Goal: Information Seeking & Learning: Learn about a topic

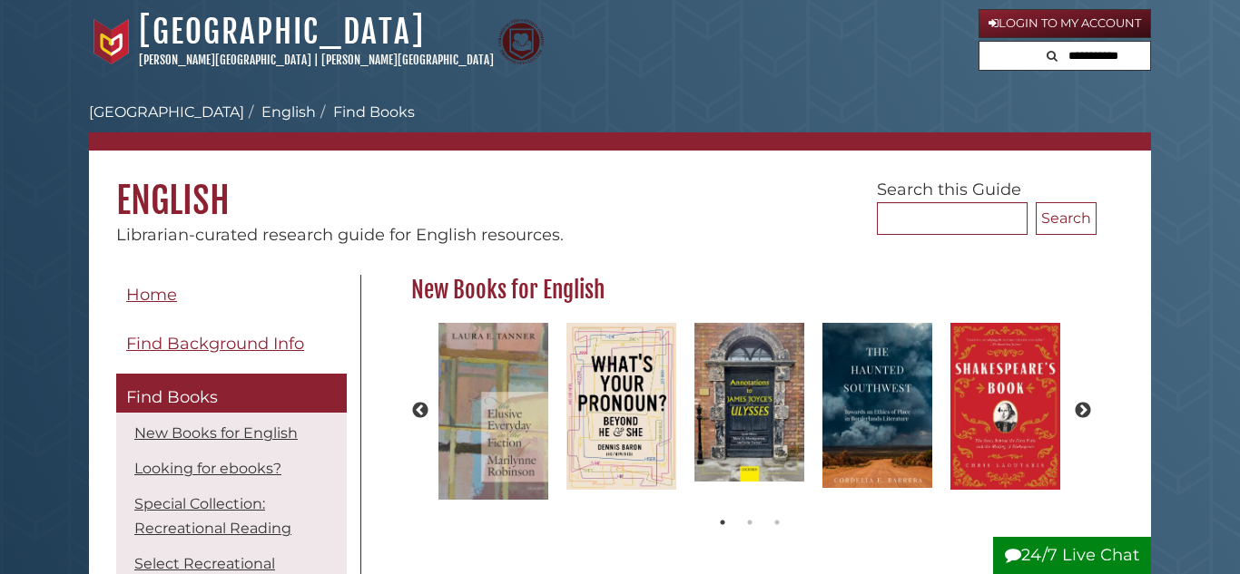
scroll to position [172, 696]
click at [938, 232] on input "Search..." at bounding box center [952, 218] width 151 height 33
click at [615, 206] on h1 "English" at bounding box center [620, 187] width 1062 height 73
click at [943, 191] on form "Search... Search" at bounding box center [987, 206] width 220 height 57
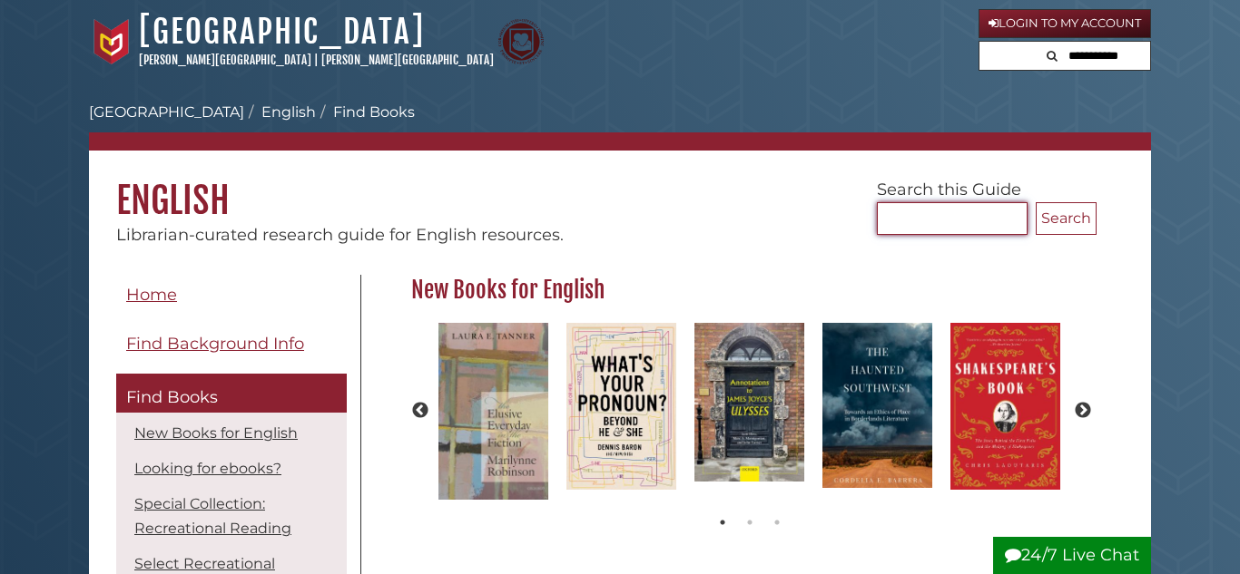
click at [937, 218] on input "Search..." at bounding box center [952, 218] width 151 height 33
type input "**********"
click at [1035, 202] on button "Search" at bounding box center [1065, 218] width 61 height 33
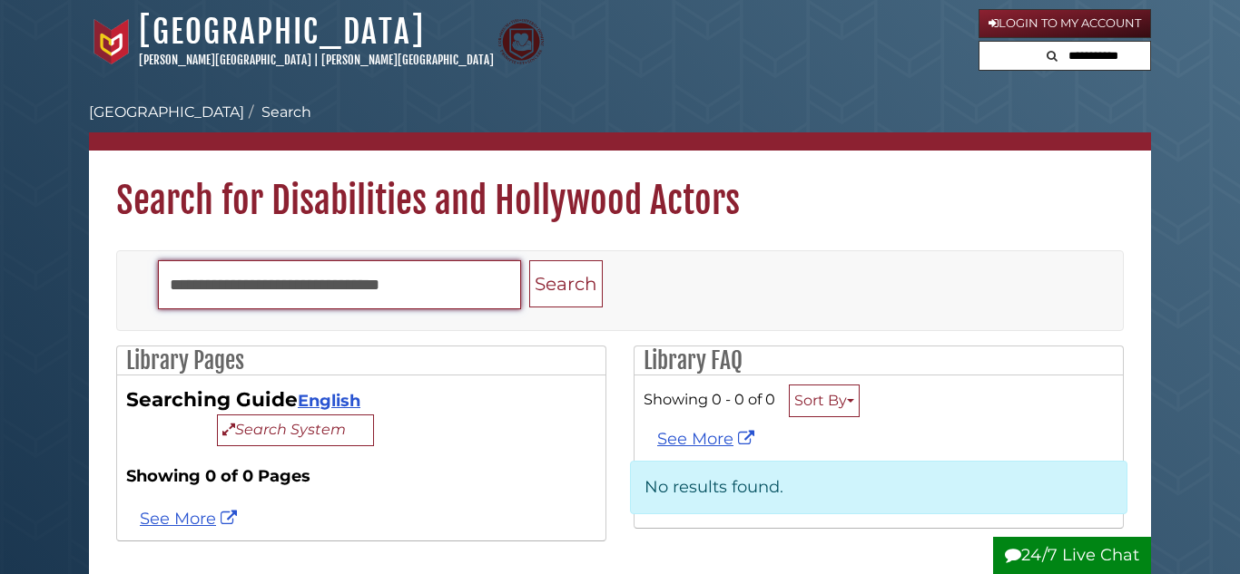
drag, startPoint x: 456, startPoint y: 269, endPoint x: 267, endPoint y: 245, distance: 191.1
click at [267, 245] on div "**********" at bounding box center [620, 405] width 1062 height 364
click at [529, 260] on button "Search" at bounding box center [566, 284] width 74 height 48
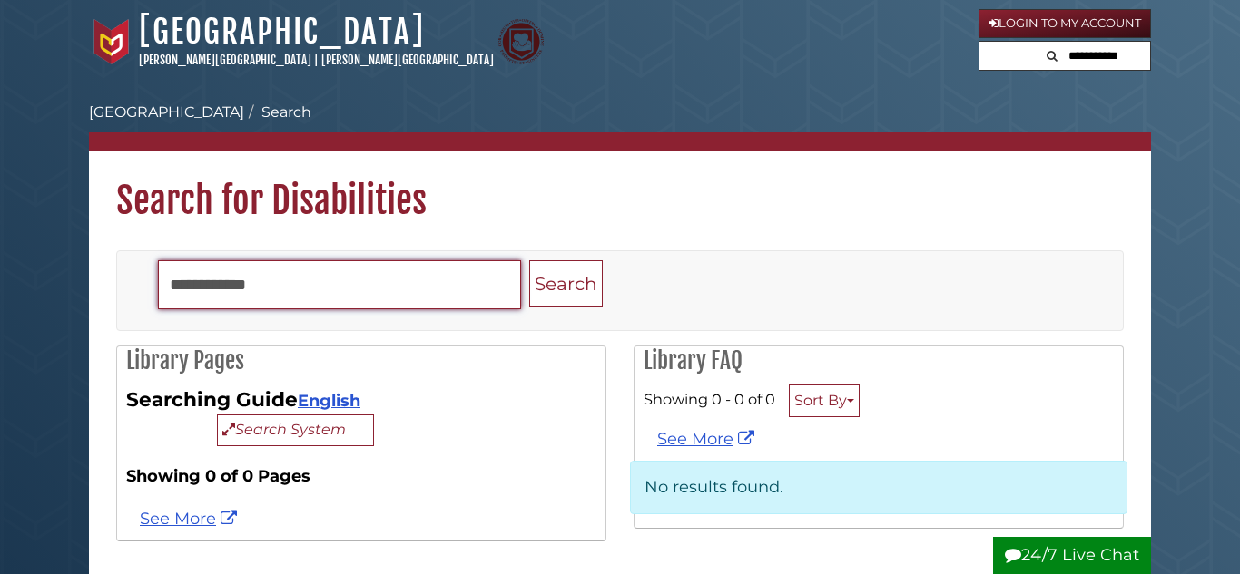
drag, startPoint x: 303, startPoint y: 290, endPoint x: 222, endPoint y: 291, distance: 80.8
click at [222, 291] on input "**********" at bounding box center [339, 284] width 363 height 49
click at [295, 276] on input "**********" at bounding box center [339, 284] width 363 height 49
click at [529, 260] on button "Search" at bounding box center [566, 284] width 74 height 48
type input "*"
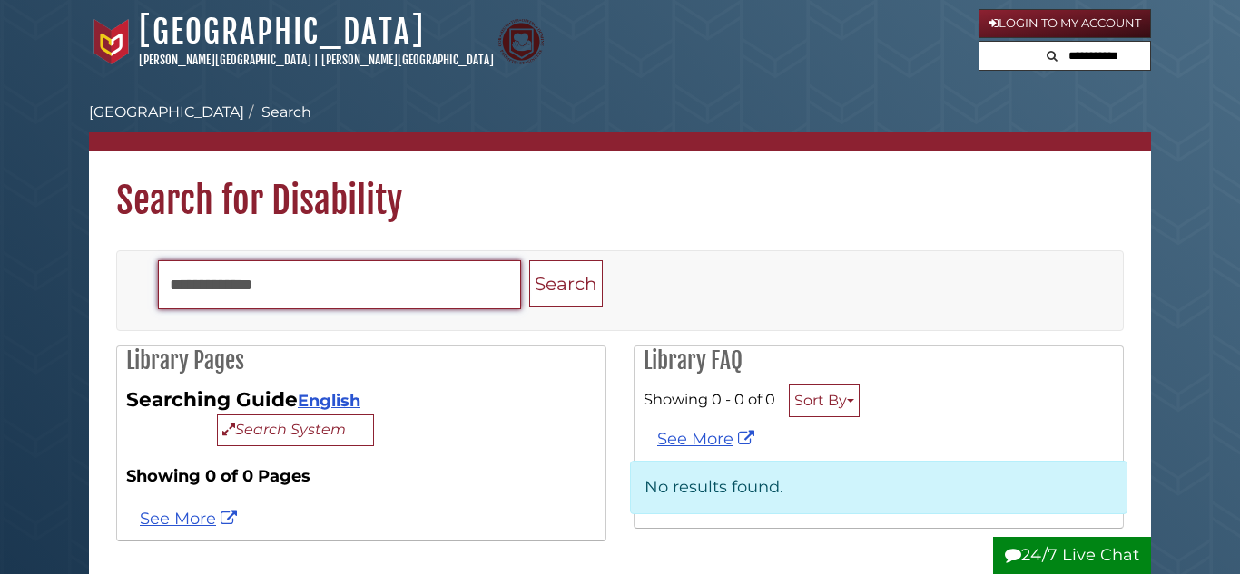
type input "**********"
click at [529, 260] on button "Search" at bounding box center [566, 284] width 74 height 48
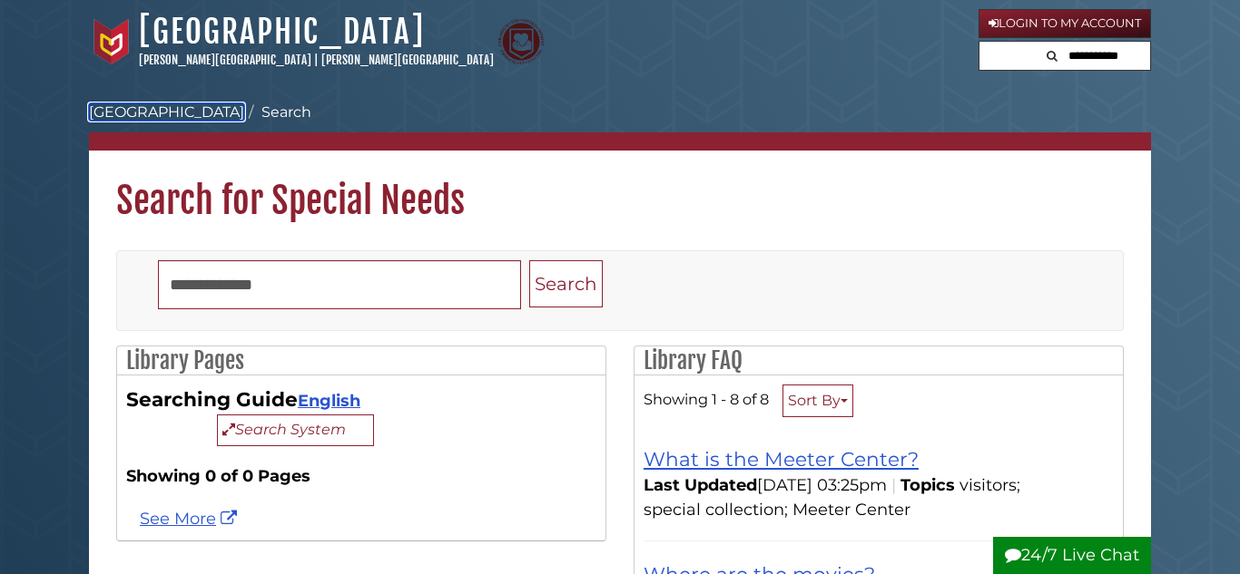
click at [132, 116] on link "[GEOGRAPHIC_DATA]" at bounding box center [166, 111] width 155 height 17
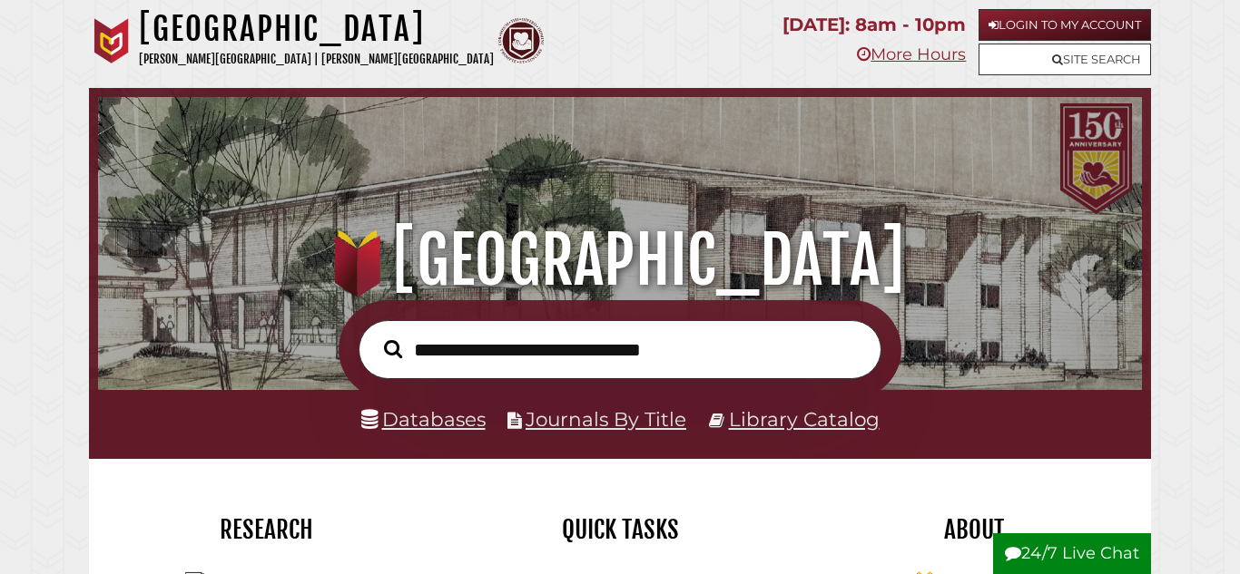
scroll to position [345, 1035]
click at [553, 350] on input "text" at bounding box center [619, 349] width 523 height 59
type input "**********"
click at [375, 335] on button "Search" at bounding box center [393, 349] width 36 height 28
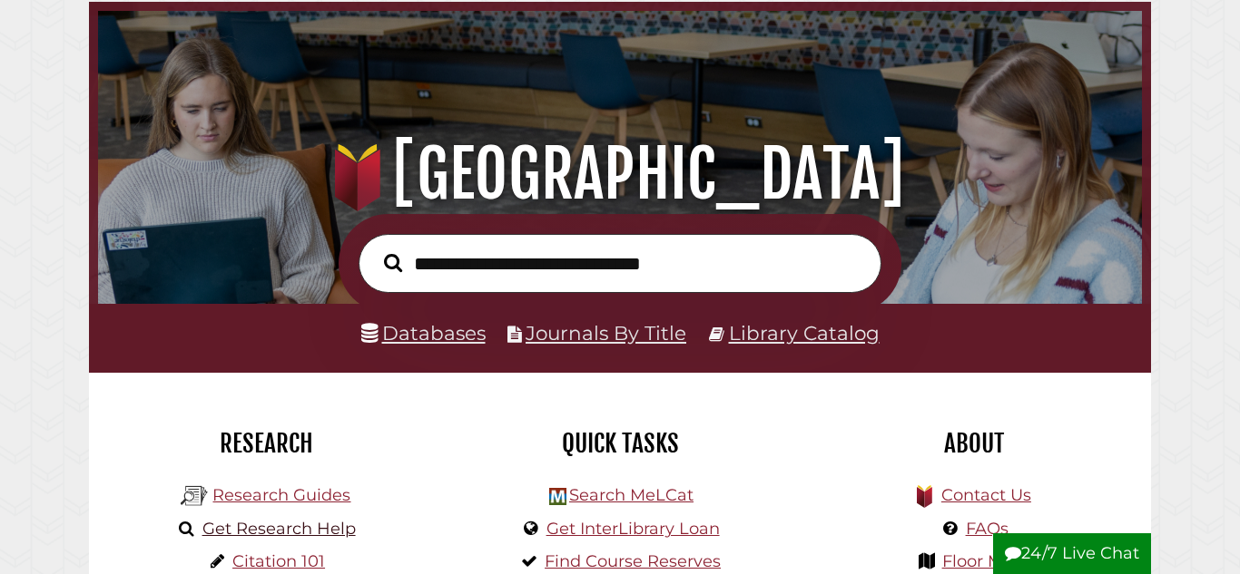
scroll to position [88, 0]
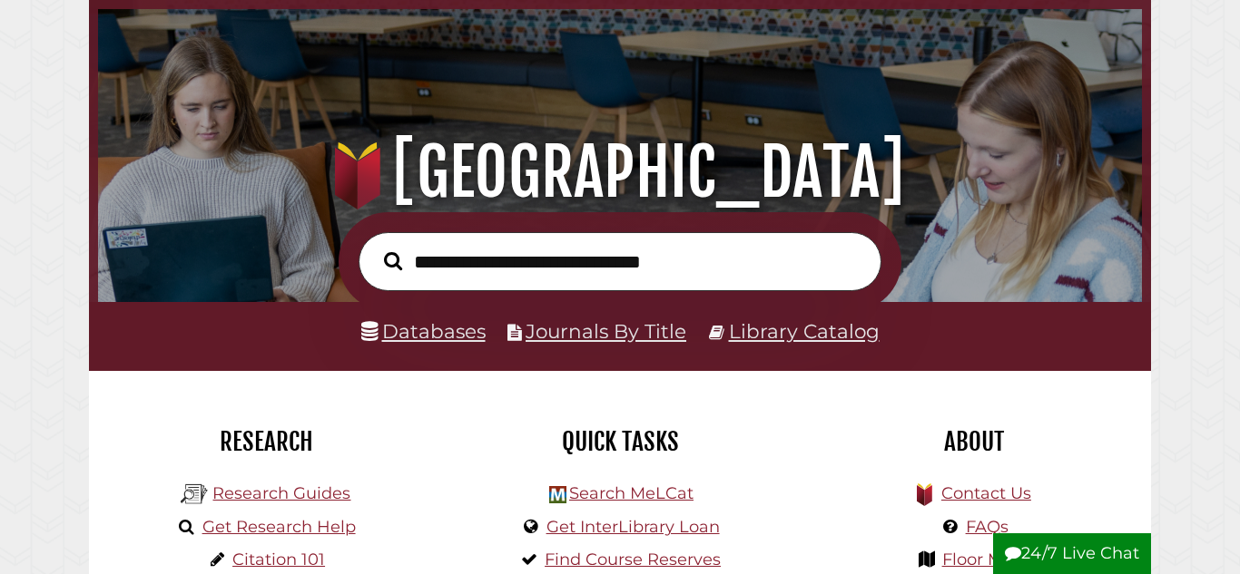
click at [278, 476] on li "Research Guides" at bounding box center [265, 493] width 179 height 34
click at [279, 482] on li "Research Guides" at bounding box center [265, 493] width 179 height 34
click at [280, 485] on link "Research Guides" at bounding box center [281, 494] width 138 height 20
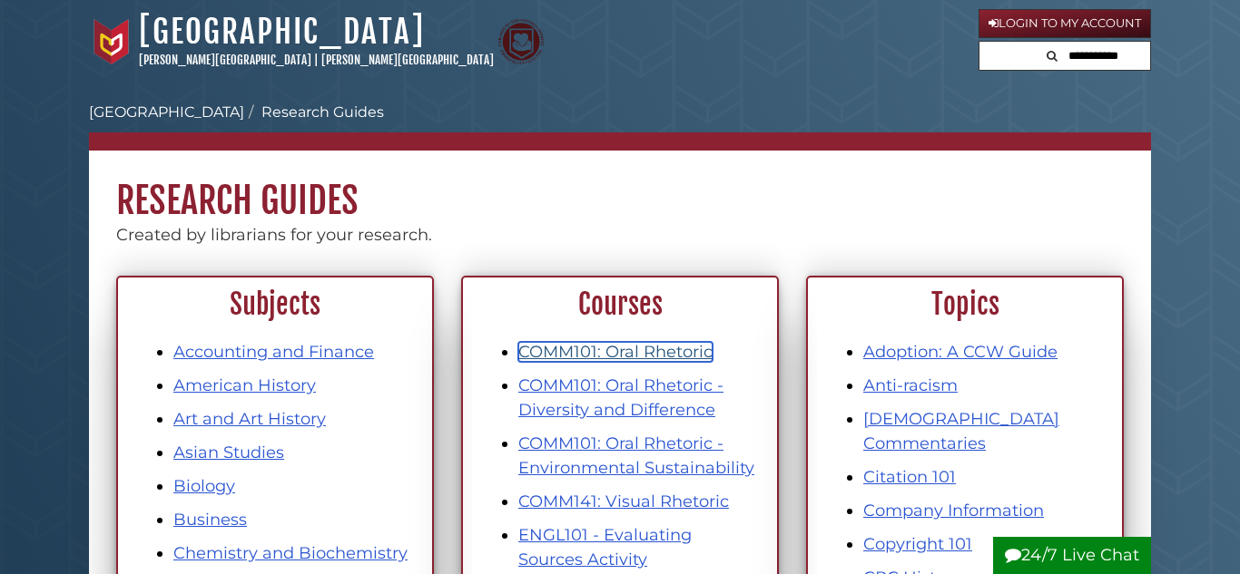
click at [612, 347] on link "COMM101: Oral Rhetoric" at bounding box center [615, 352] width 194 height 20
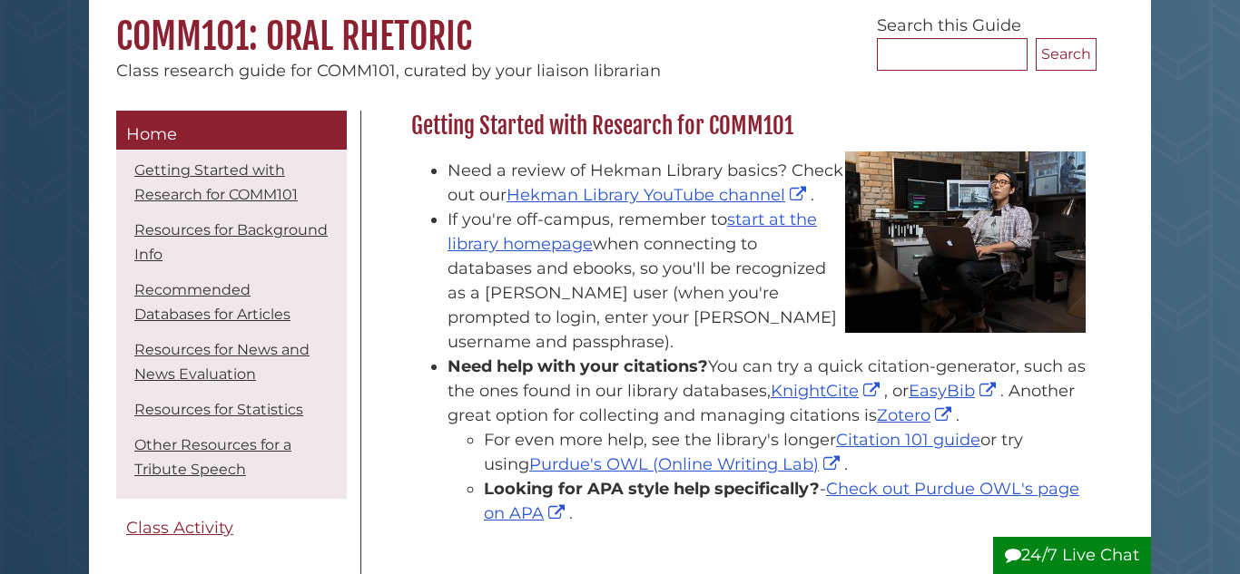
scroll to position [182, 0]
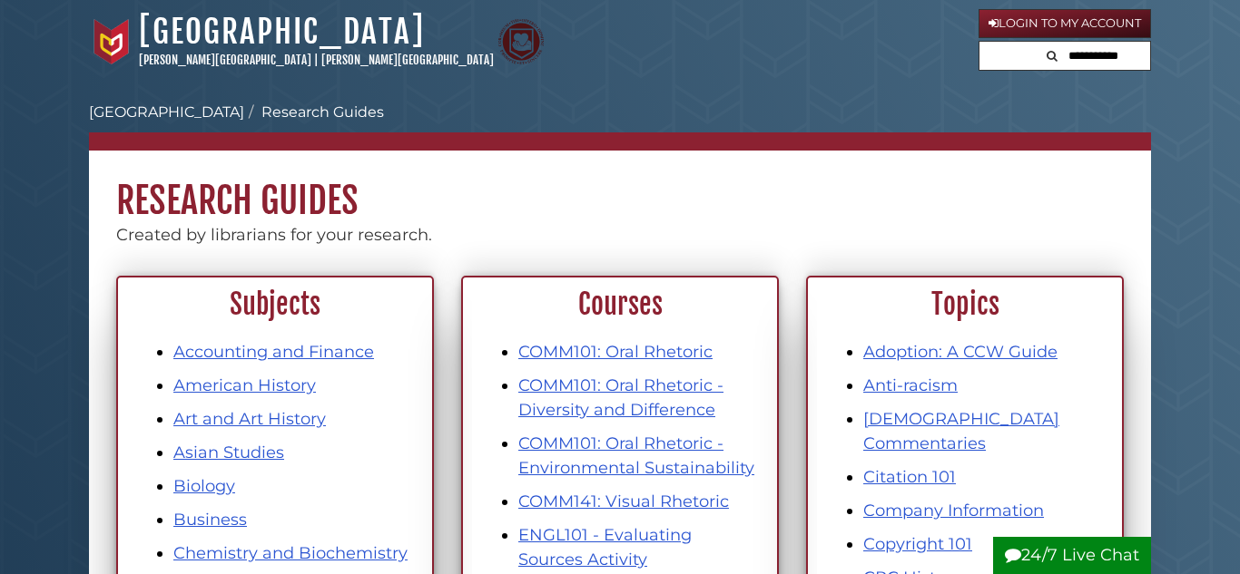
click at [694, 398] on li "COMM101: Oral Rhetoric - Diversity and Difference" at bounding box center [638, 398] width 240 height 49
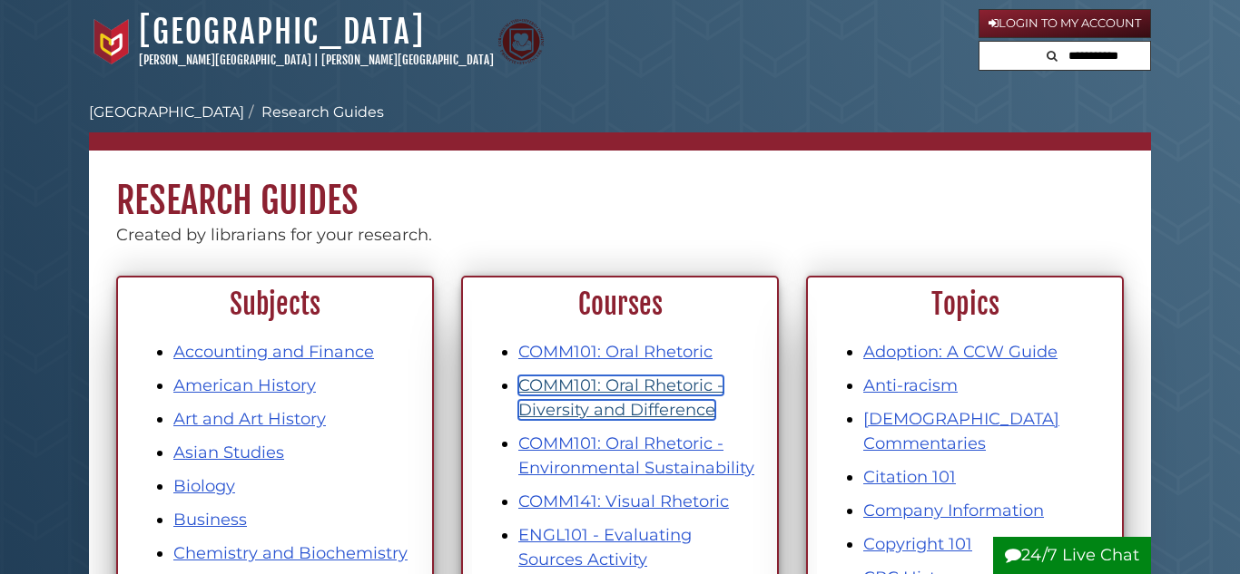
click at [689, 404] on link "COMM101: Oral Rhetoric - Diversity and Difference" at bounding box center [620, 398] width 205 height 44
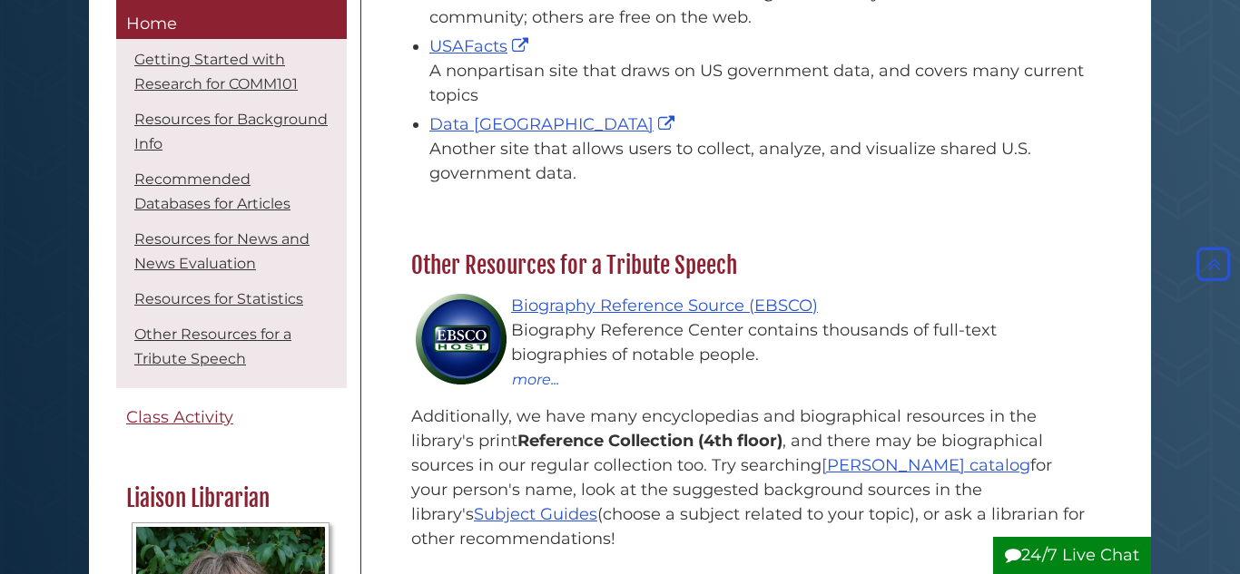
scroll to position [2723, 0]
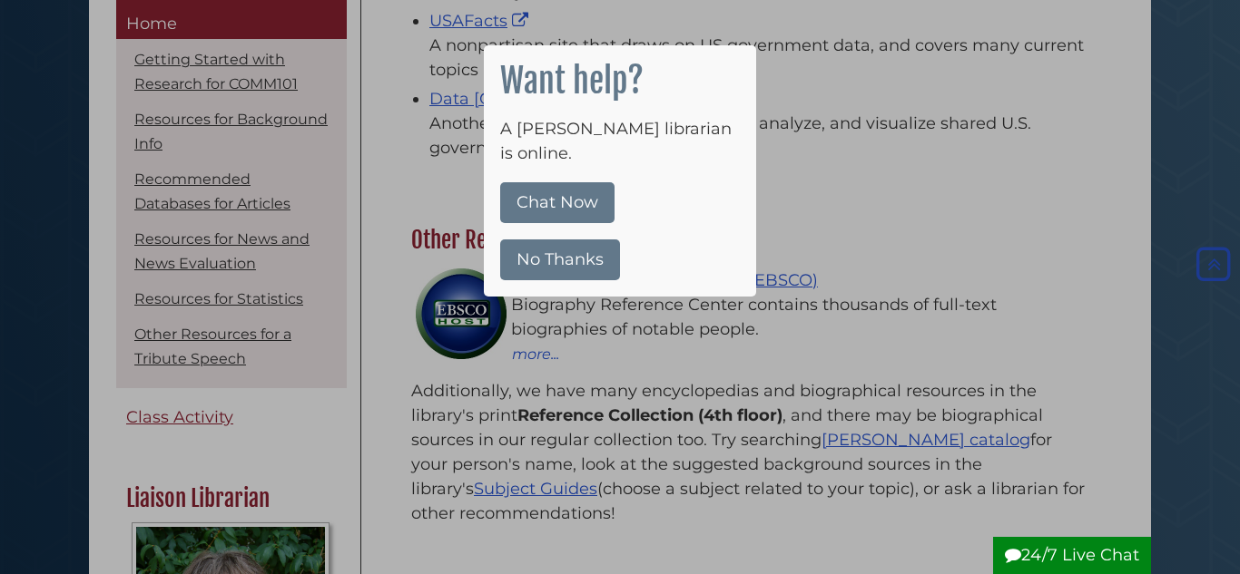
click at [591, 240] on button "No Thanks" at bounding box center [560, 260] width 120 height 41
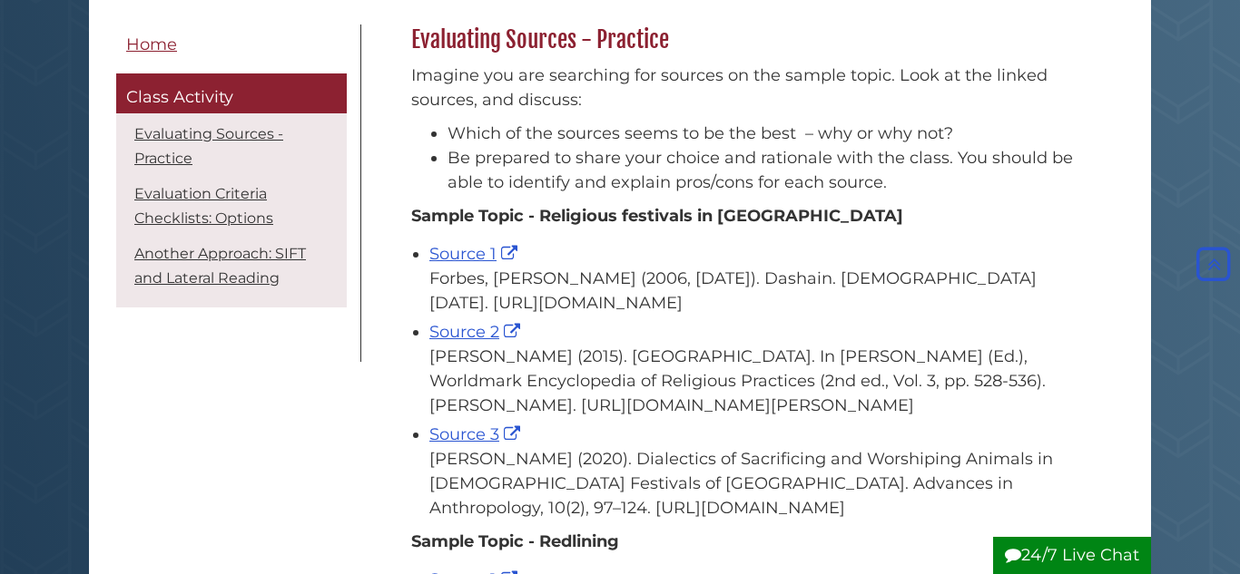
scroll to position [290, 0]
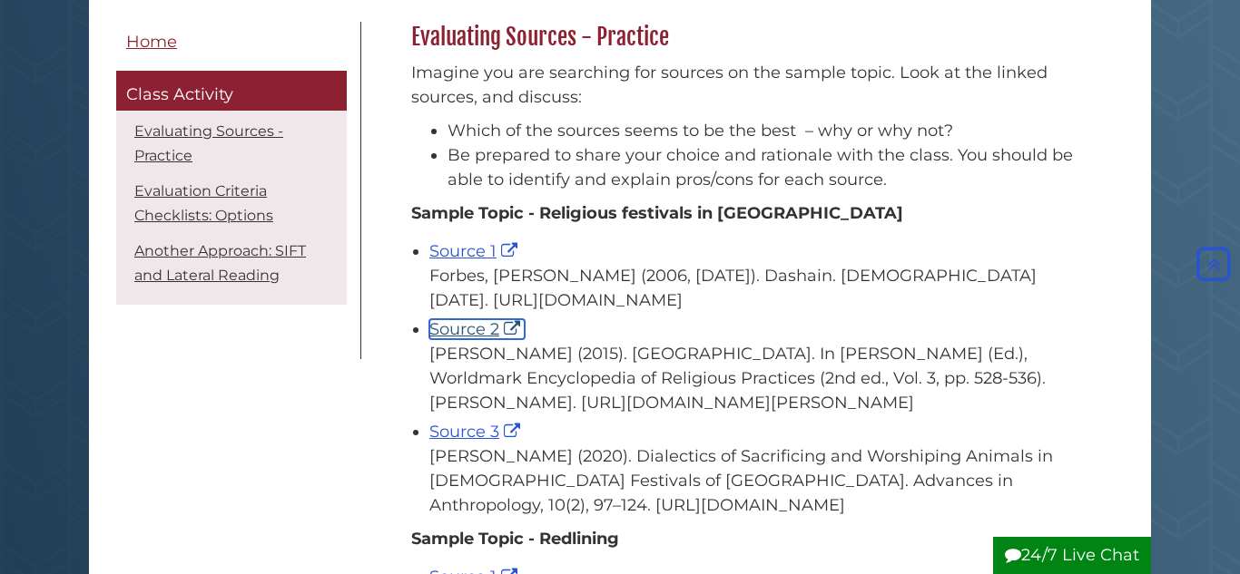
click at [466, 339] on link "Source 2" at bounding box center [476, 329] width 95 height 20
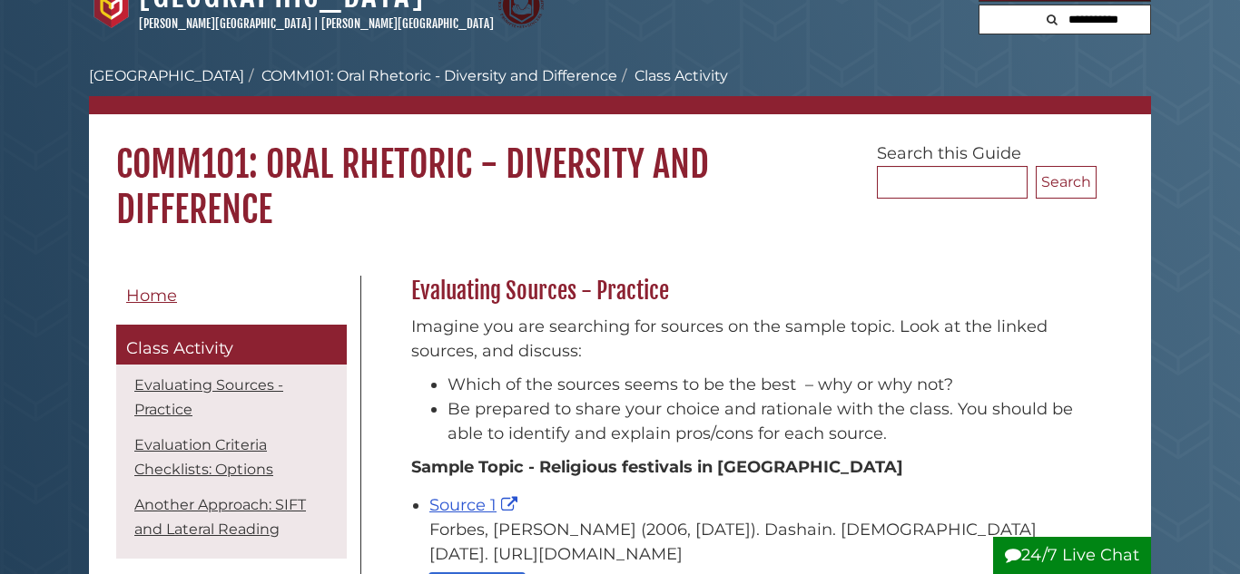
scroll to position [109, 0]
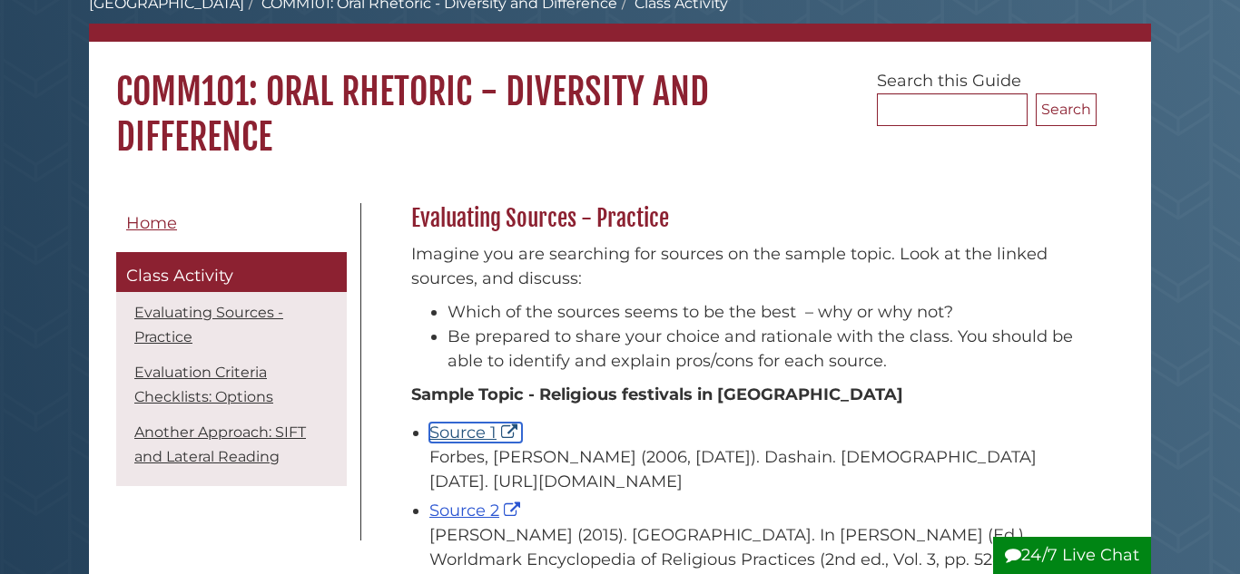
click at [476, 434] on link "Source 1" at bounding box center [475, 433] width 93 height 20
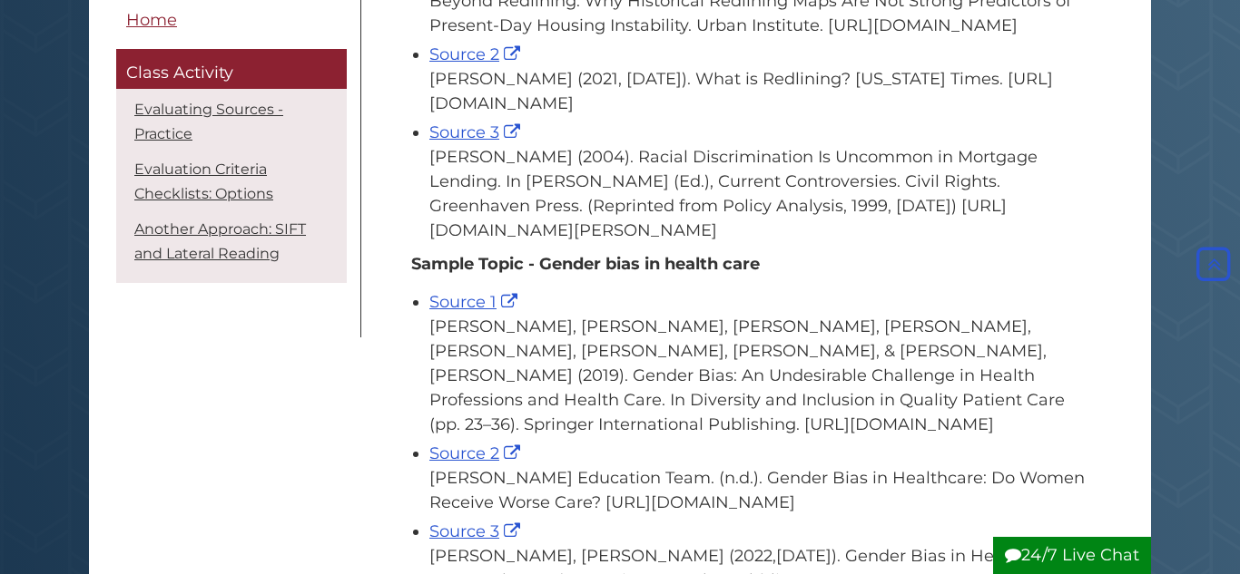
scroll to position [1016, 0]
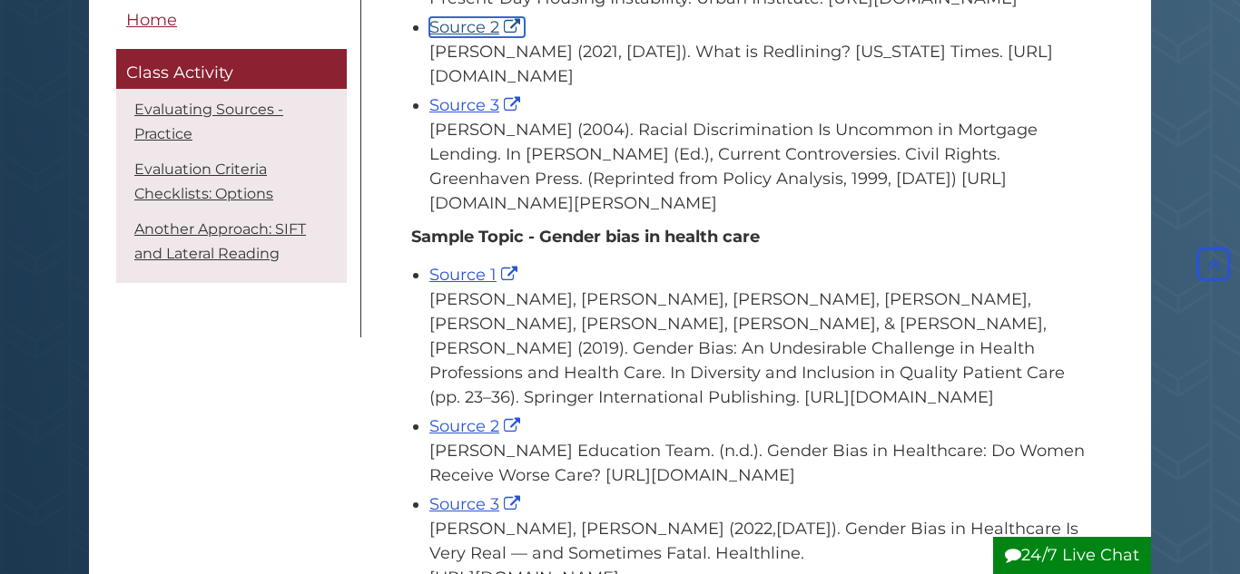
click at [493, 37] on link "Source 2" at bounding box center [476, 27] width 95 height 20
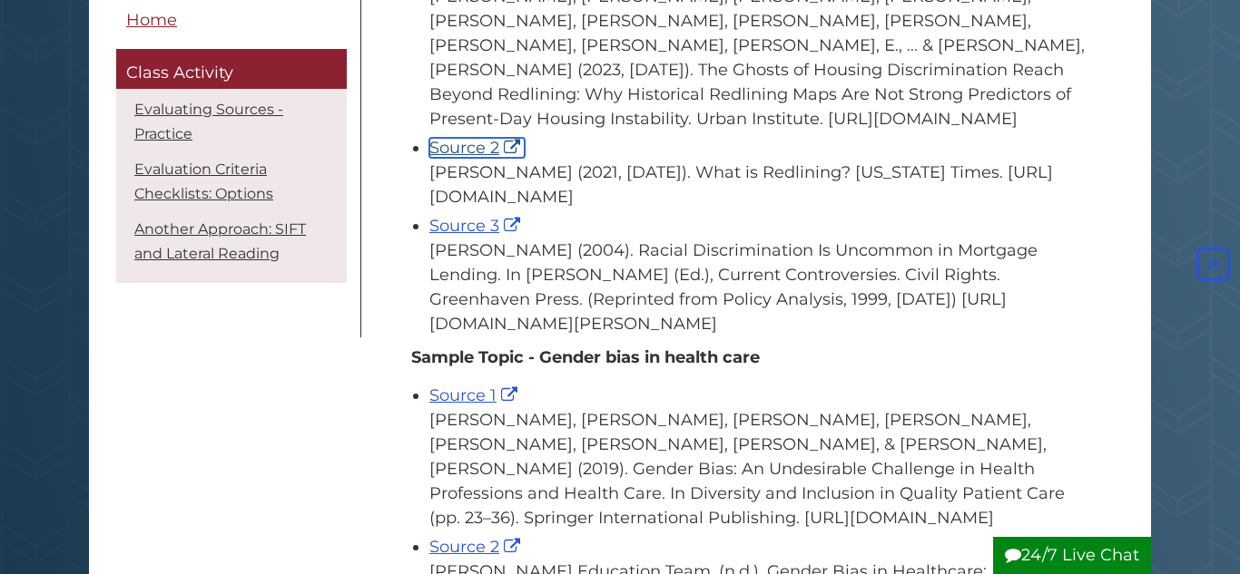
scroll to position [897, 0]
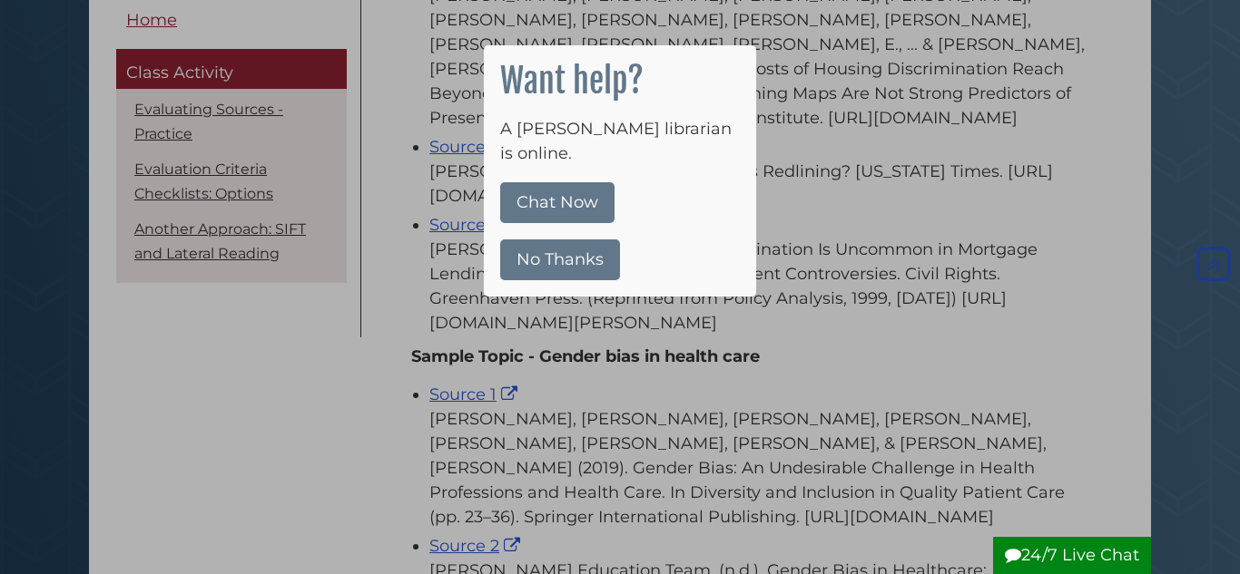
click at [564, 240] on button "No Thanks" at bounding box center [560, 260] width 120 height 41
